Goal: Task Accomplishment & Management: Use online tool/utility

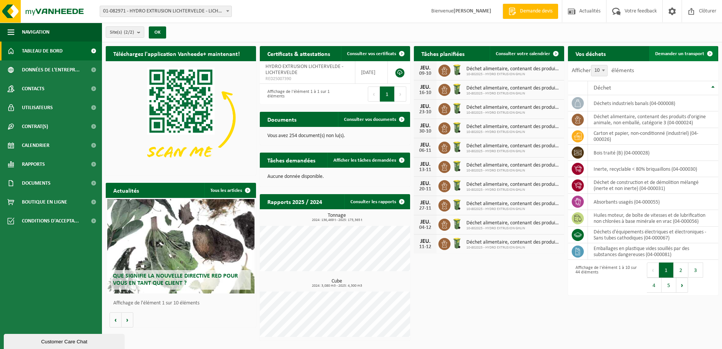
drag, startPoint x: 679, startPoint y: 56, endPoint x: 674, endPoint y: 56, distance: 5.3
click at [679, 56] on span "Demander un transport" at bounding box center [679, 53] width 49 height 5
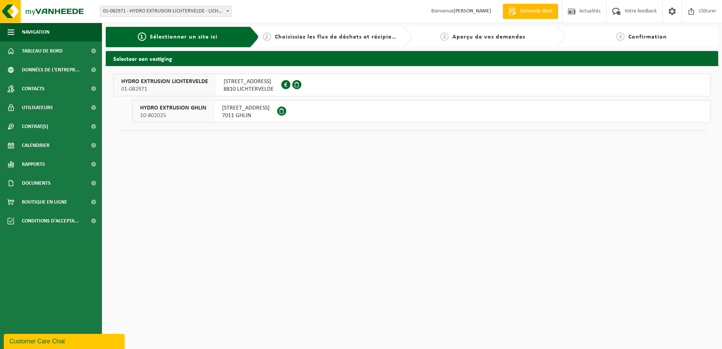
click at [239, 112] on span "7011 GHLIN" at bounding box center [246, 116] width 48 height 8
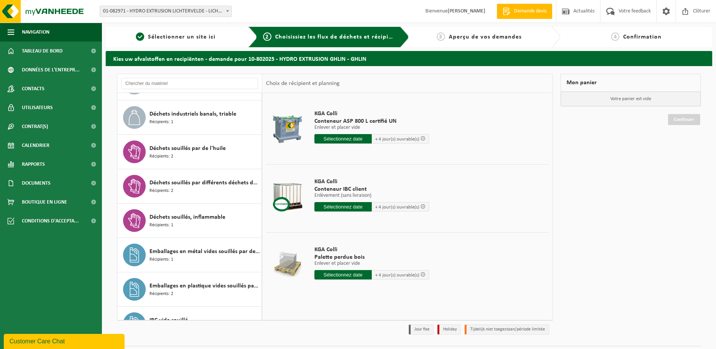
scroll to position [831, 0]
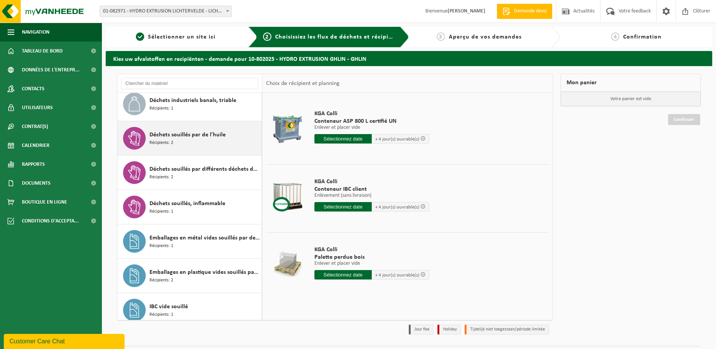
click at [187, 135] on span "Déchets souillés par de l'huile" at bounding box center [188, 134] width 76 height 9
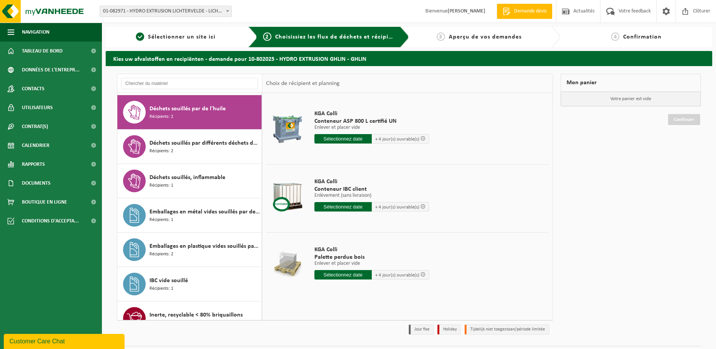
scroll to position [859, 0]
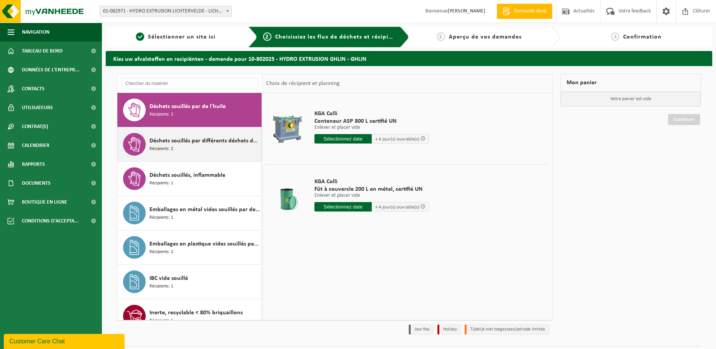
click at [170, 148] on span "Récipients: 2" at bounding box center [162, 148] width 24 height 7
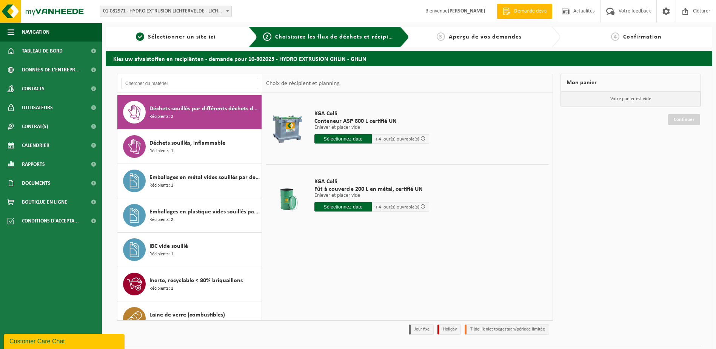
scroll to position [893, 0]
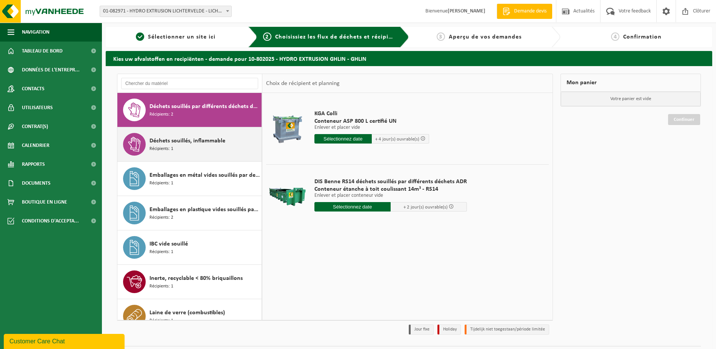
click at [201, 142] on span "Déchets souillés, inflammable" at bounding box center [188, 140] width 76 height 9
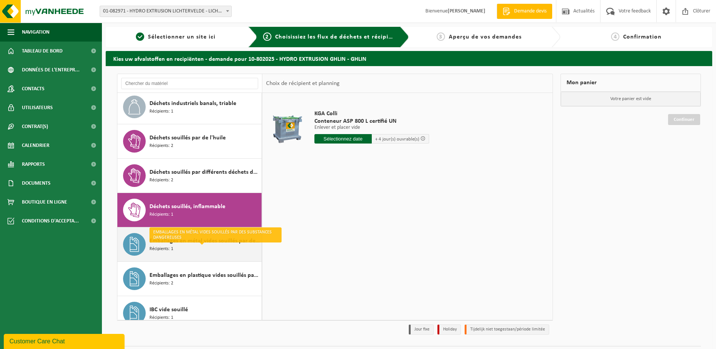
scroll to position [815, 0]
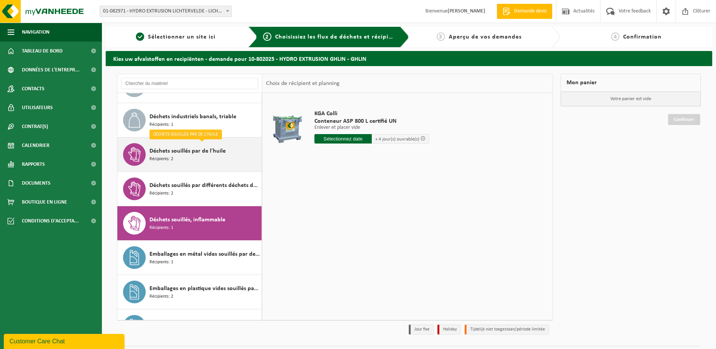
click at [186, 155] on span "Déchets souillés par de l'huile" at bounding box center [188, 151] width 76 height 9
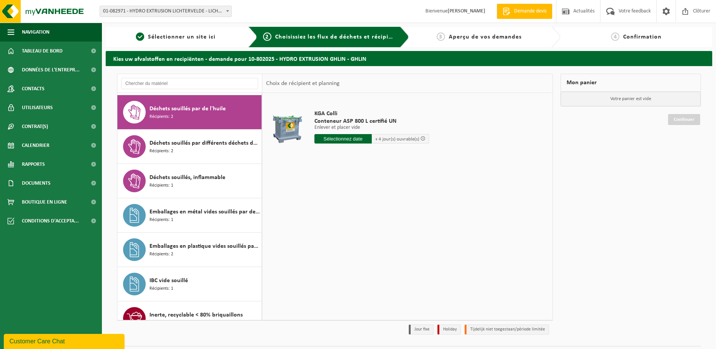
scroll to position [859, 0]
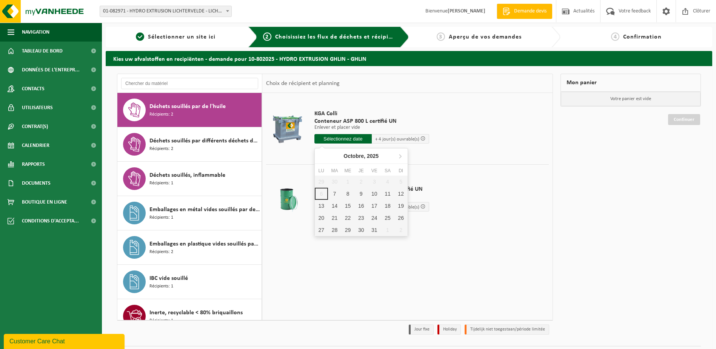
click at [347, 139] on input "text" at bounding box center [343, 138] width 57 height 9
click at [357, 197] on div "9" at bounding box center [361, 194] width 13 height 12
type input "à partir de 2025-10-09"
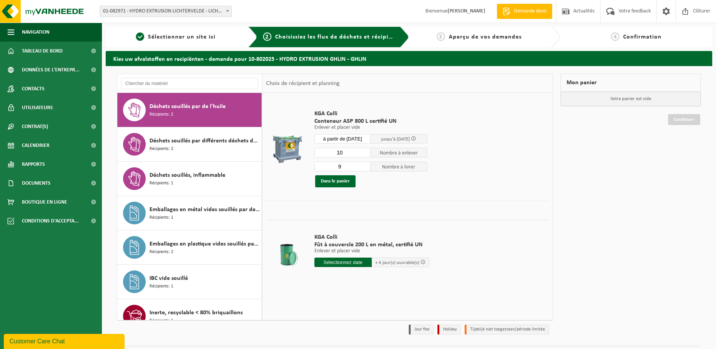
click at [364, 150] on input "10" at bounding box center [343, 153] width 57 height 10
type input "11"
click at [364, 150] on input "11" at bounding box center [343, 153] width 57 height 10
type input "8"
click at [365, 169] on input "8" at bounding box center [343, 167] width 57 height 10
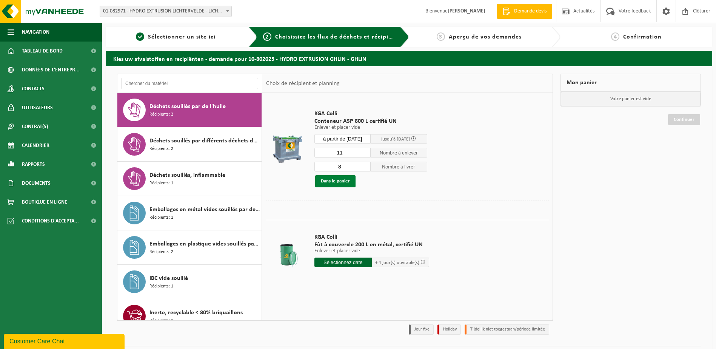
click at [326, 182] on button "Dans le panier" at bounding box center [335, 181] width 40 height 12
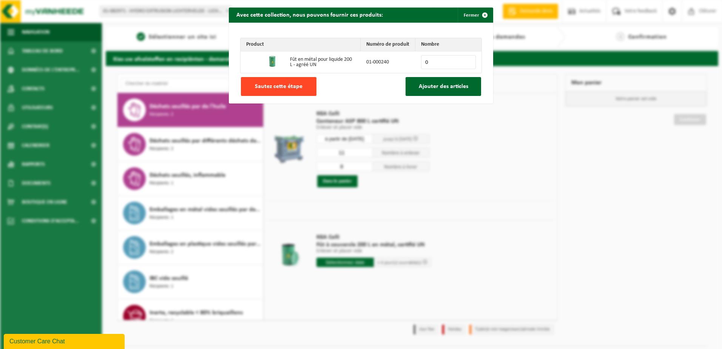
click at [286, 87] on span "Sautez cette étape" at bounding box center [279, 86] width 48 height 6
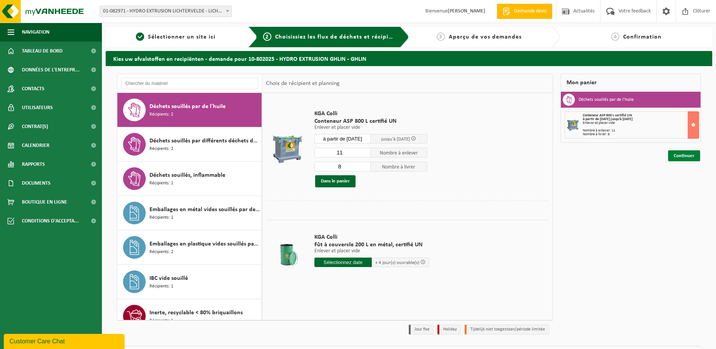
click at [675, 154] on link "Continuer" at bounding box center [684, 155] width 32 height 11
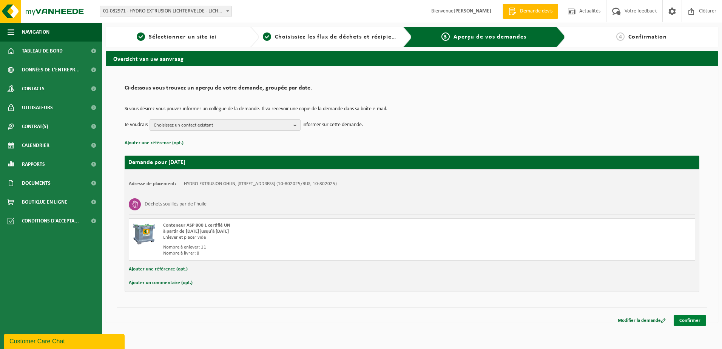
click at [697, 322] on link "Confirmer" at bounding box center [690, 320] width 32 height 11
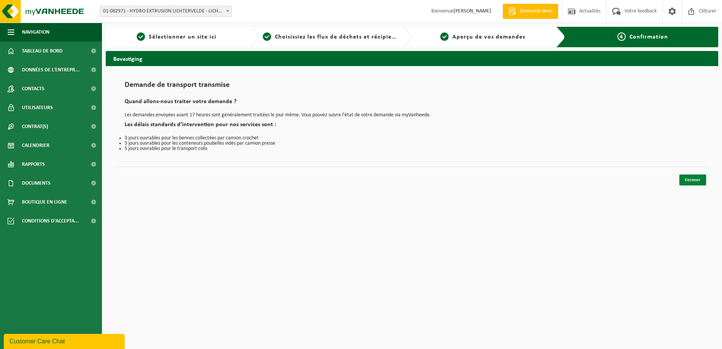
click at [688, 179] on link "Fermer" at bounding box center [692, 179] width 27 height 11
